Goal: Check status: Check status

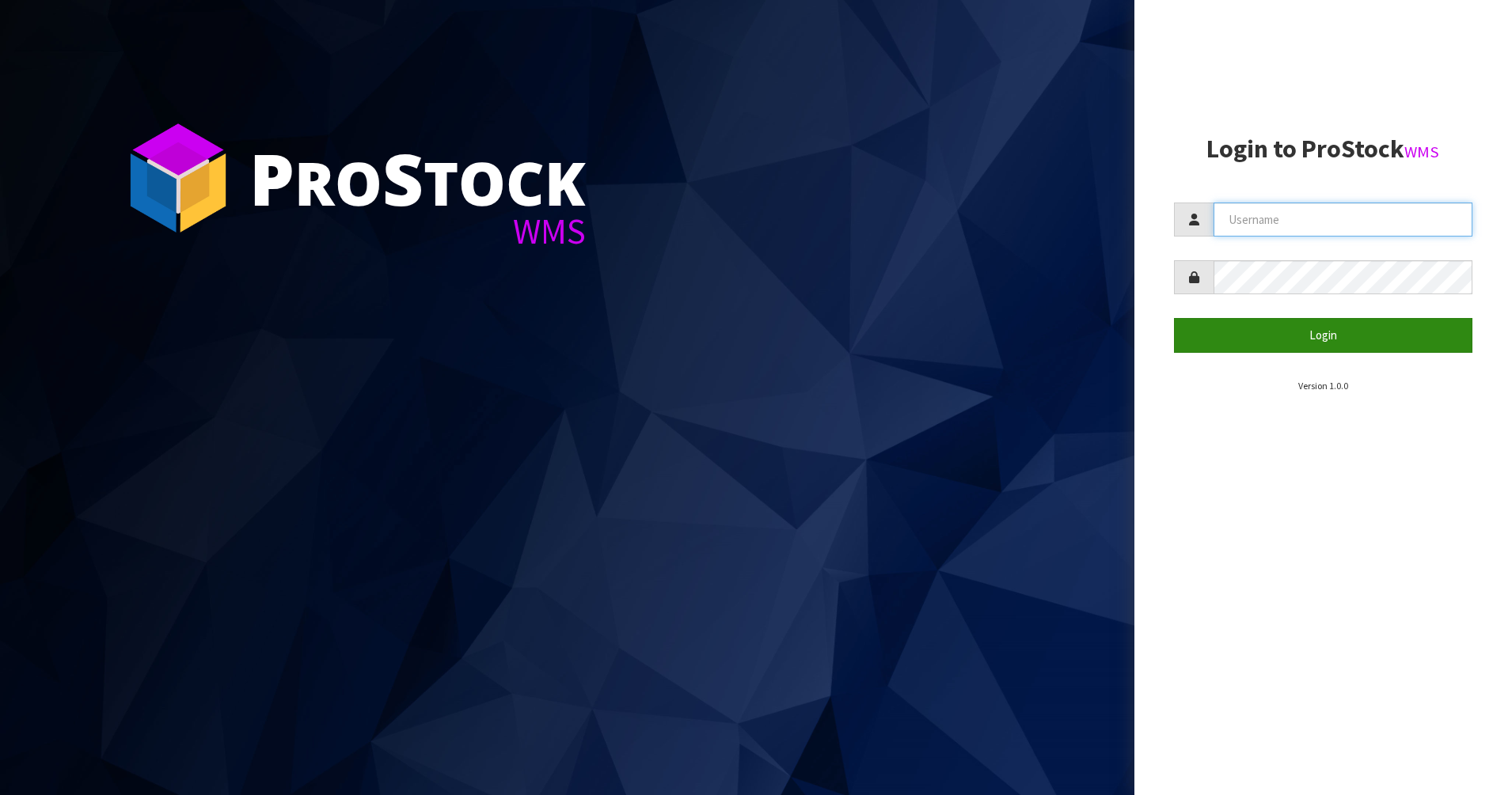
type input "PACIFICBIOLOGICS"
click at [1237, 338] on button "Login" at bounding box center [1323, 335] width 299 height 34
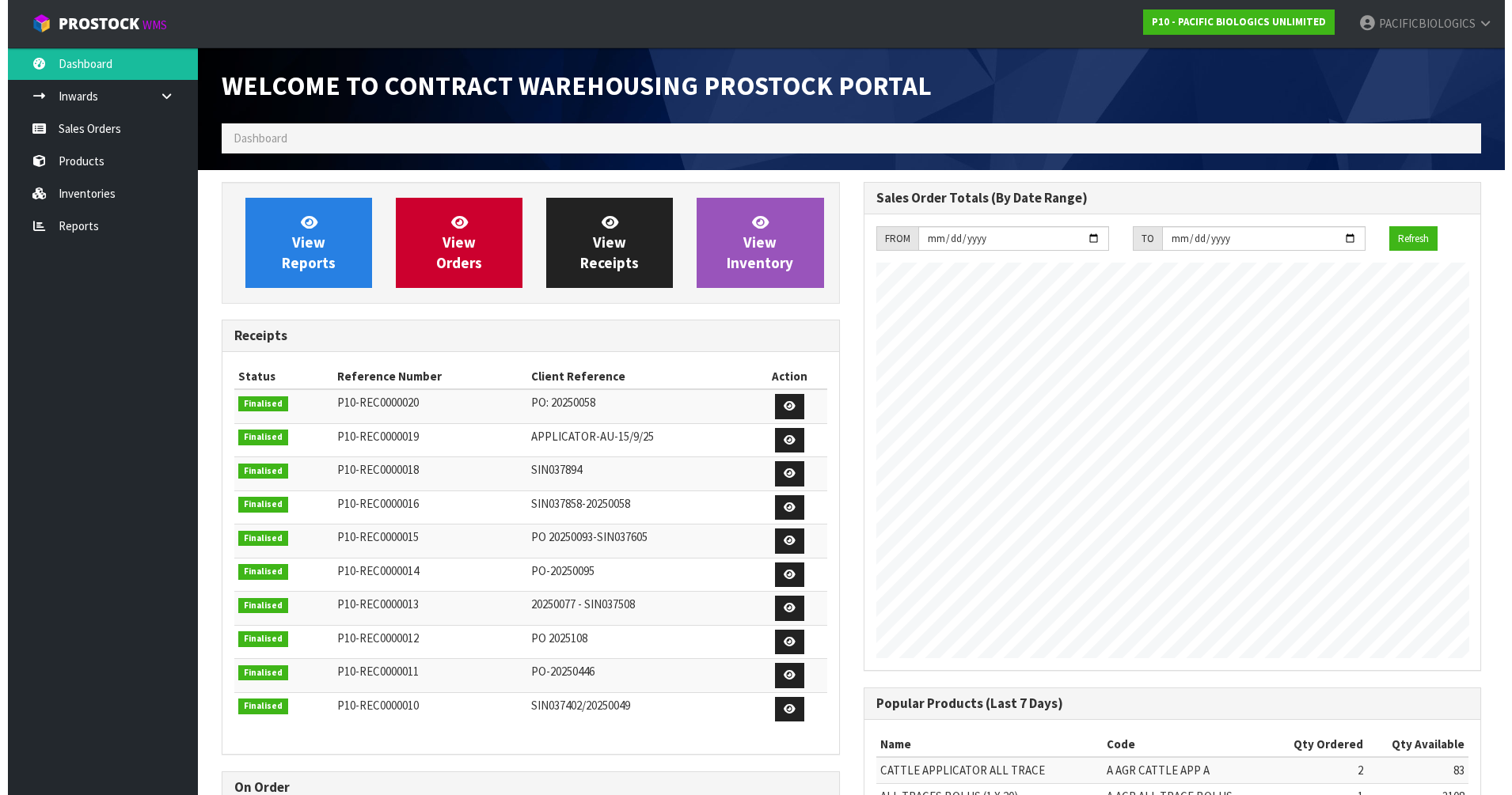
scroll to position [698, 641]
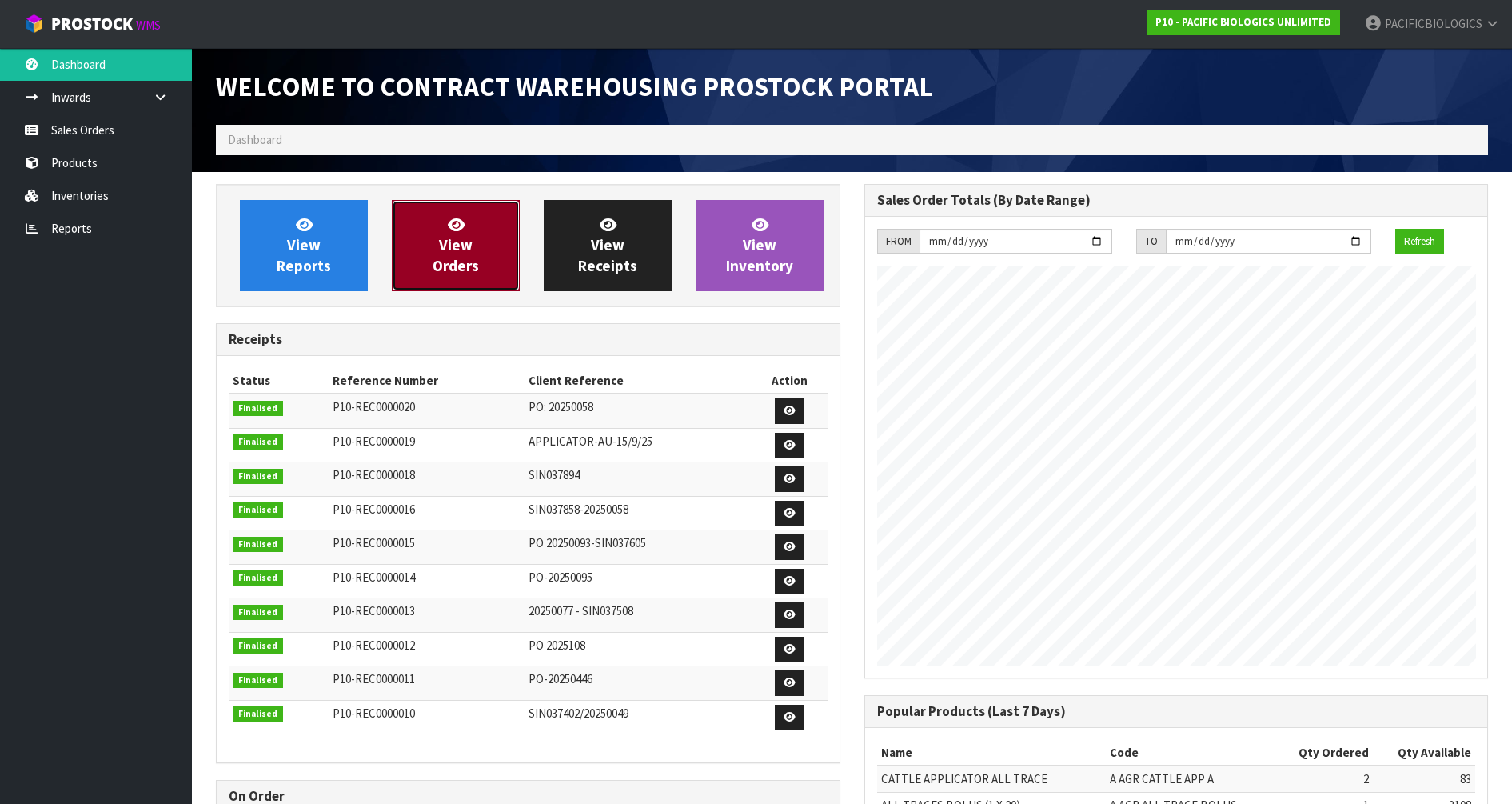
click at [473, 230] on link "View Orders" at bounding box center [456, 245] width 128 height 91
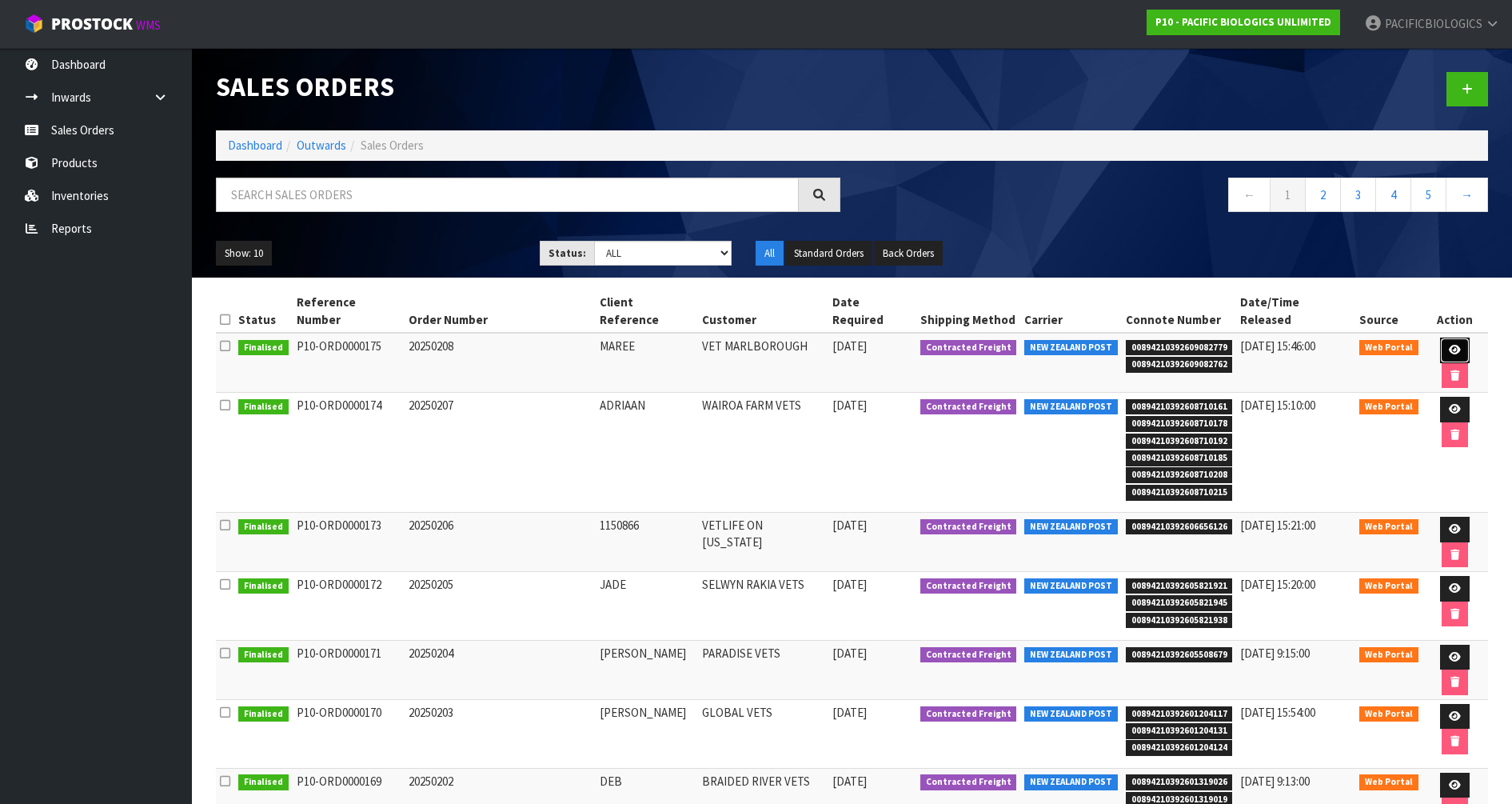
click at [1449, 345] on icon at bounding box center [1455, 350] width 12 height 11
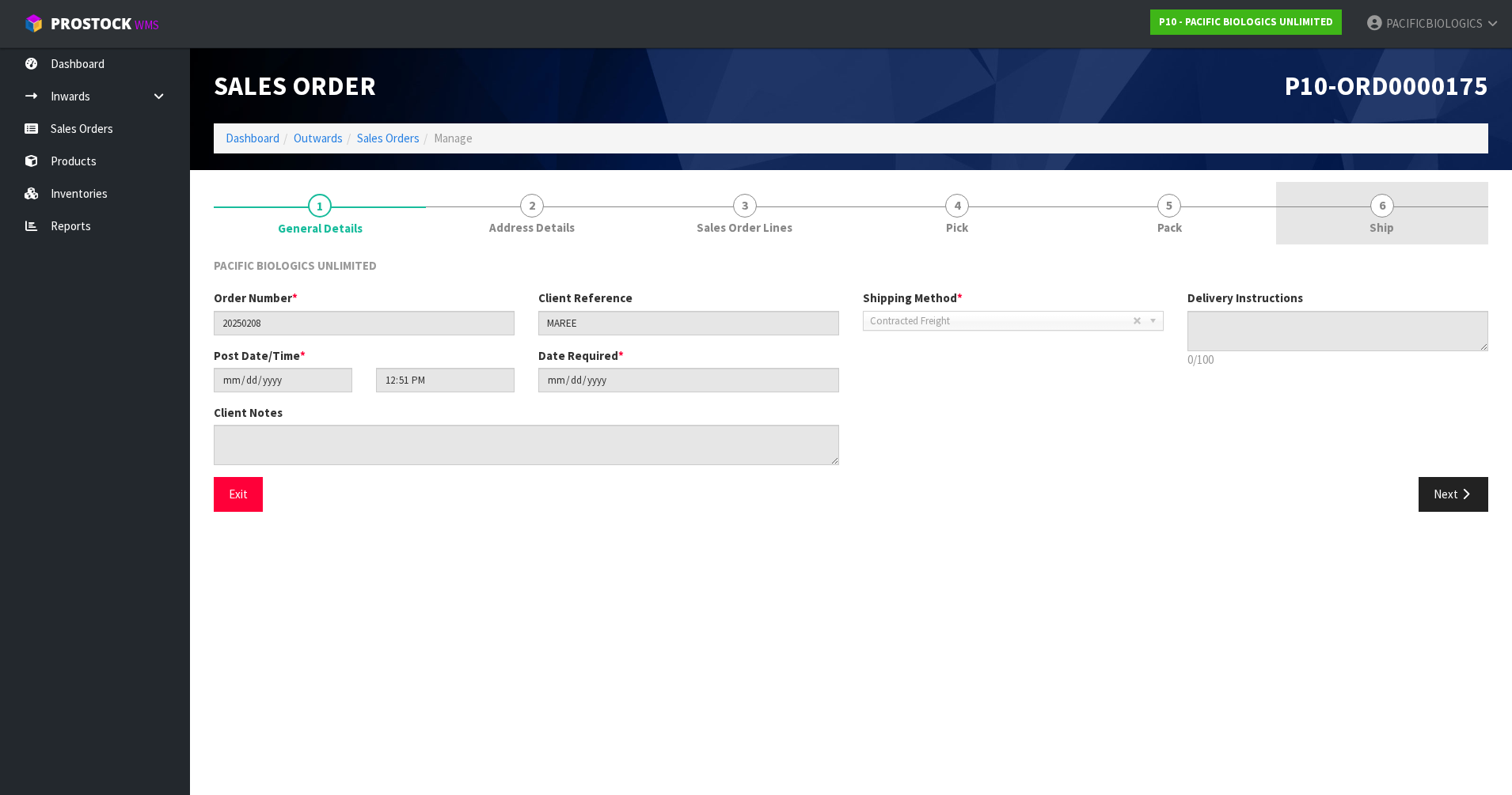
click at [1370, 209] on link "6 Ship" at bounding box center [1382, 213] width 213 height 62
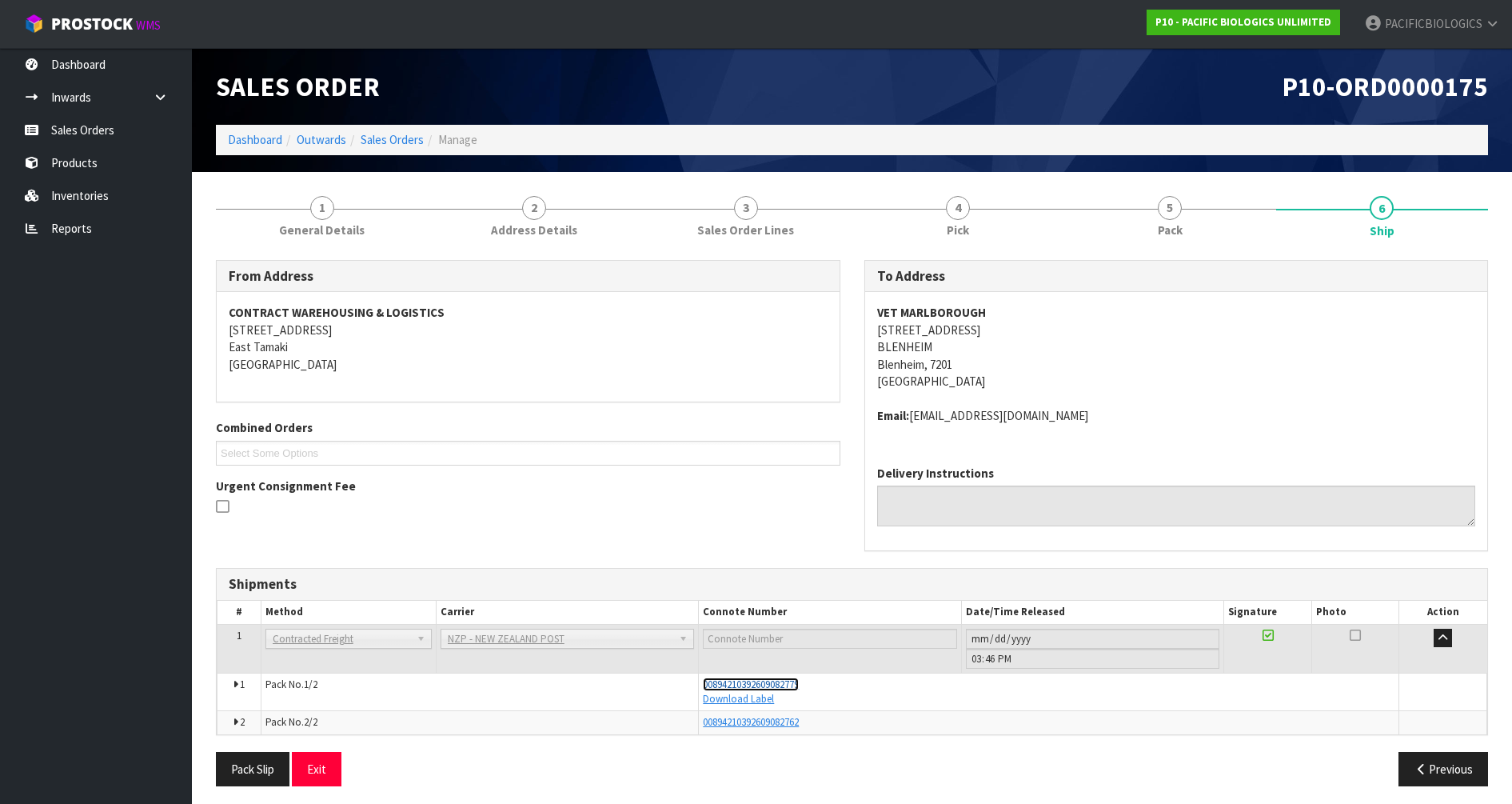
click at [708, 684] on span "00894210392609082779" at bounding box center [750, 685] width 96 height 14
click at [401, 141] on link "Sales Orders" at bounding box center [393, 139] width 63 height 15
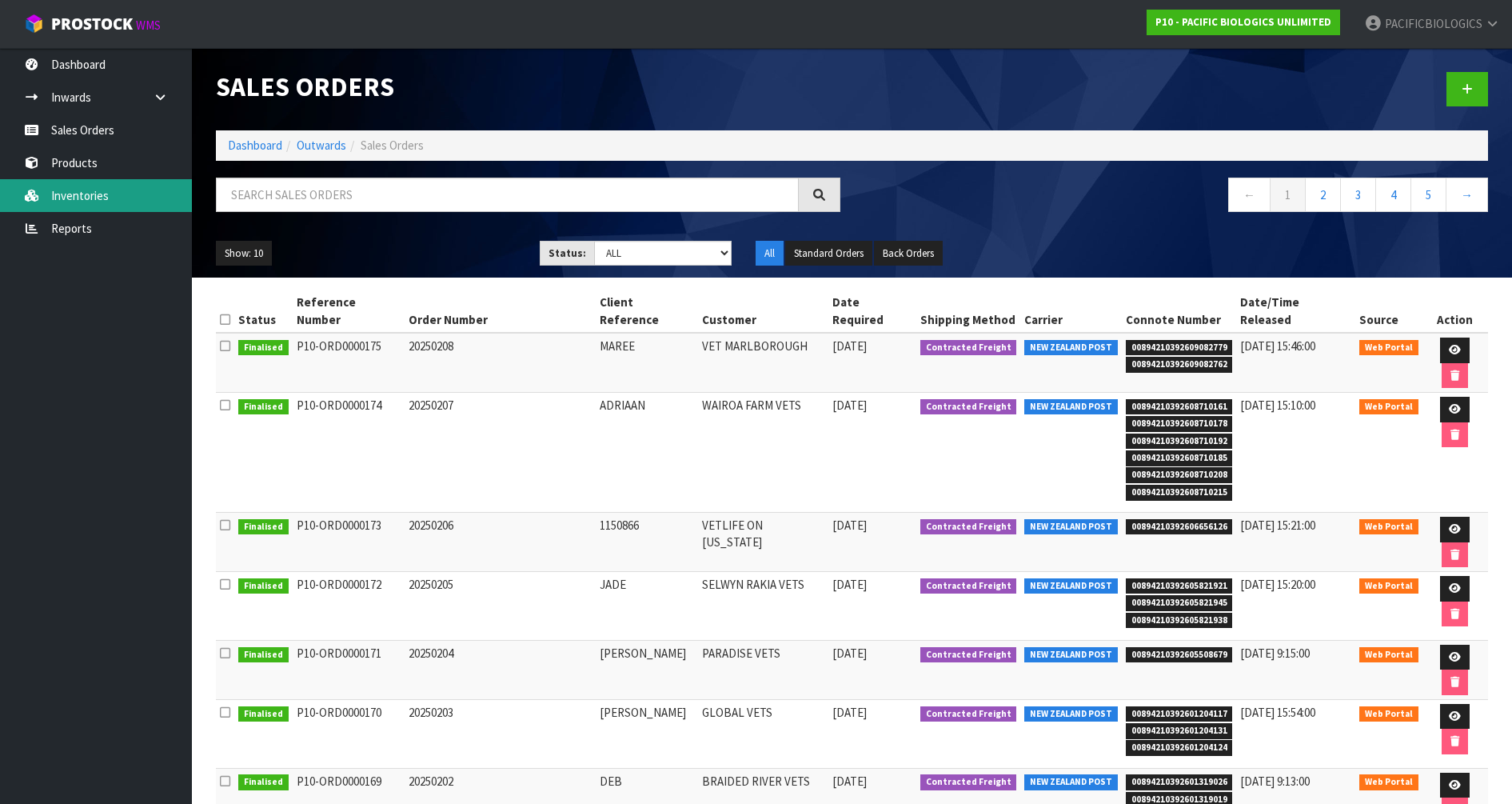
click at [90, 189] on link "Inventories" at bounding box center [96, 195] width 192 height 32
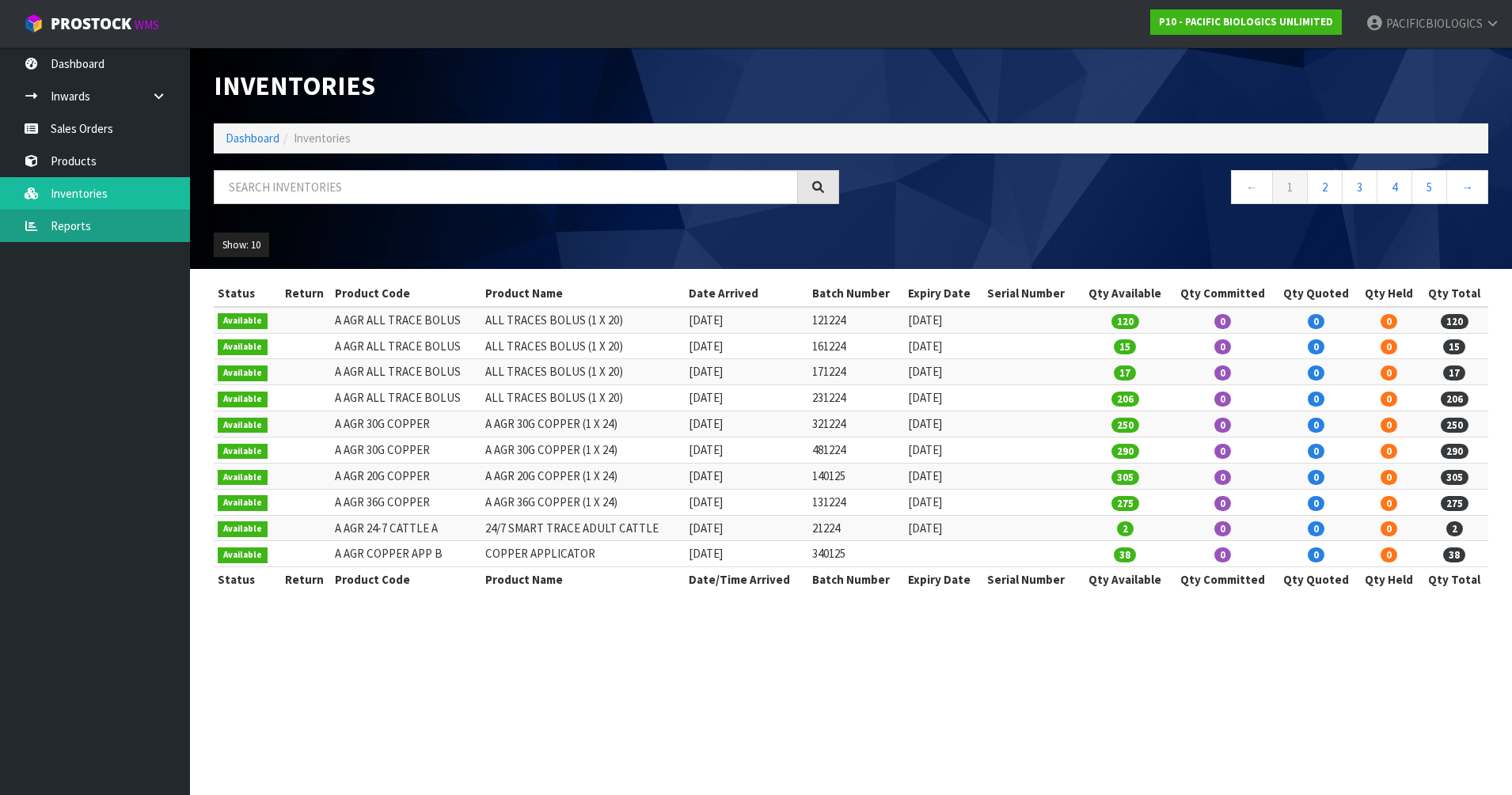
click at [93, 221] on link "Reports" at bounding box center [95, 225] width 190 height 32
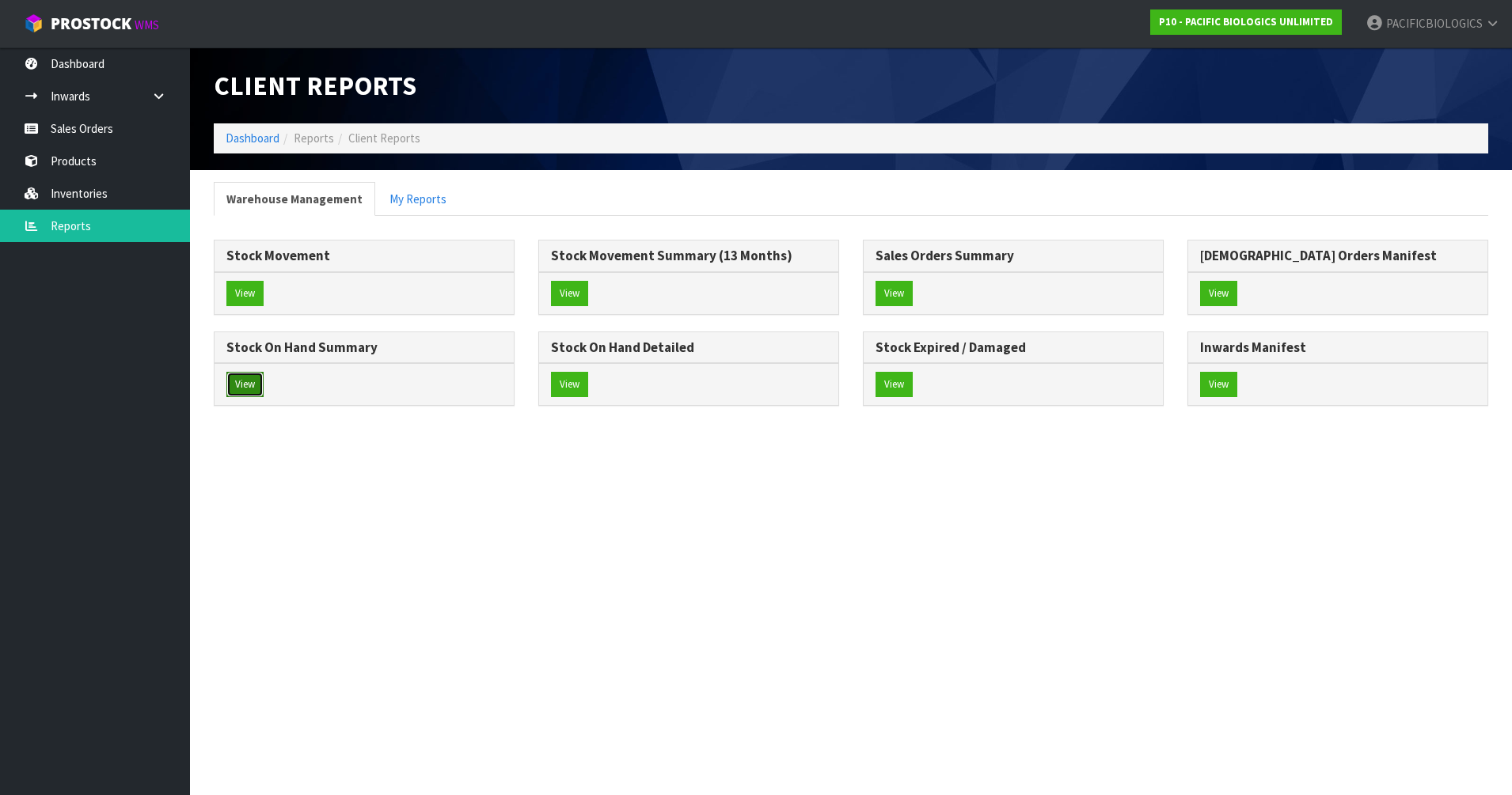
click at [259, 388] on button "View" at bounding box center [245, 384] width 37 height 25
